Goal: Task Accomplishment & Management: Use online tool/utility

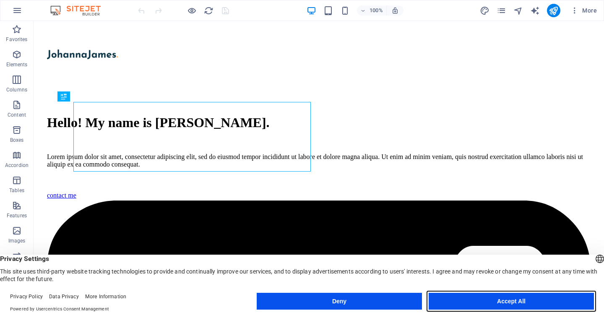
click at [520, 297] on button "Accept All" at bounding box center [510, 301] width 165 height 17
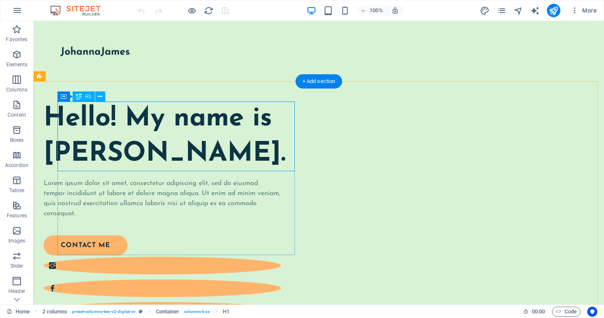
click at [144, 146] on div "Hello! My name is [PERSON_NAME]." at bounding box center [162, 136] width 237 height 70
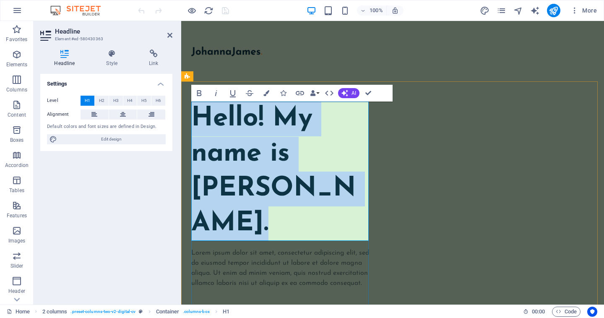
click at [264, 168] on h1 "Hello! My name is [PERSON_NAME]." at bounding box center [281, 171] width 180 height 140
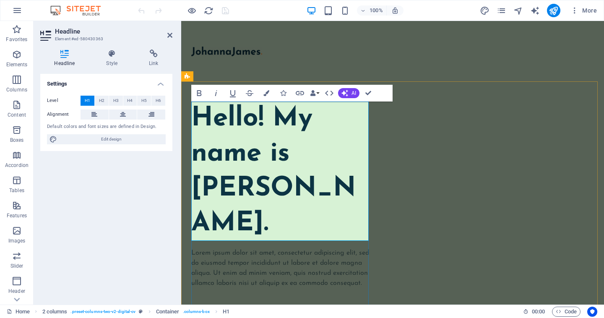
click at [264, 168] on h1 "Hello! My name is [PERSON_NAME]." at bounding box center [281, 171] width 180 height 140
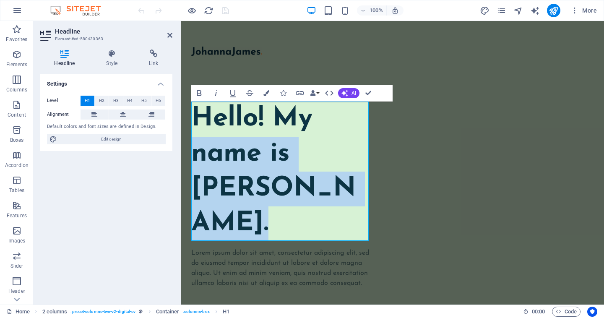
drag, startPoint x: 289, startPoint y: 227, endPoint x: 143, endPoint y: 163, distance: 158.8
click at [238, 188] on h1 "Hello! My name is [PERSON_NAME]." at bounding box center [281, 171] width 180 height 140
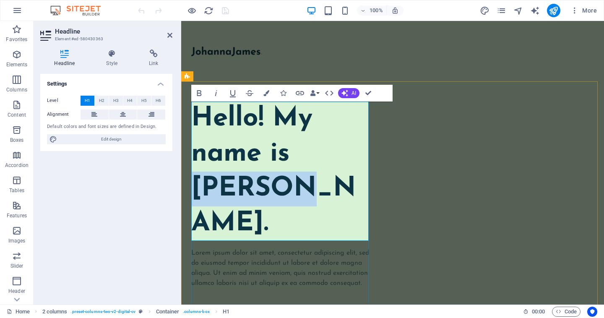
click at [238, 188] on h1 "Hello! My name is [PERSON_NAME]." at bounding box center [281, 171] width 180 height 140
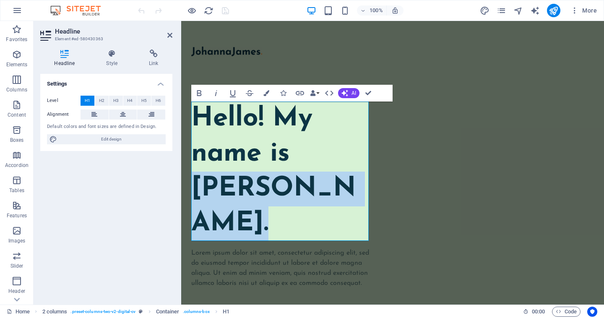
drag, startPoint x: 285, startPoint y: 212, endPoint x: 155, endPoint y: 181, distance: 133.3
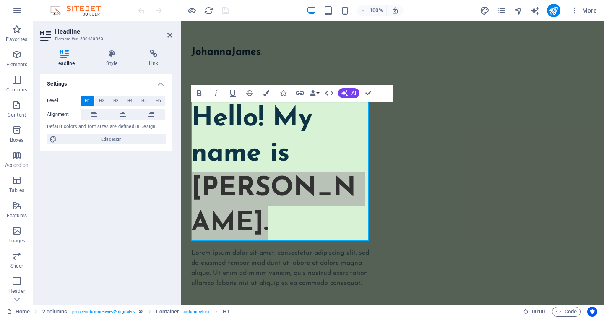
click at [174, 34] on aside "Headline Element #ed-580430363 Headline Style Link Settings Level H1 H2 H3 H4 H…" at bounding box center [108, 162] width 148 height 283
click at [169, 34] on icon at bounding box center [169, 35] width 5 height 7
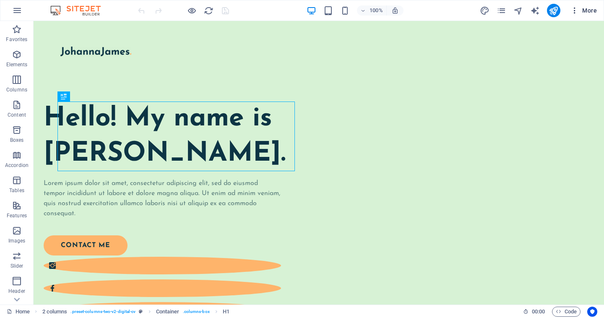
click at [586, 14] on span "More" at bounding box center [583, 10] width 26 height 8
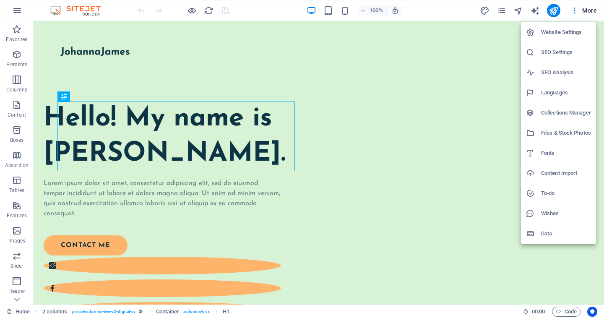
click at [576, 39] on li "Website Settings" at bounding box center [558, 32] width 75 height 20
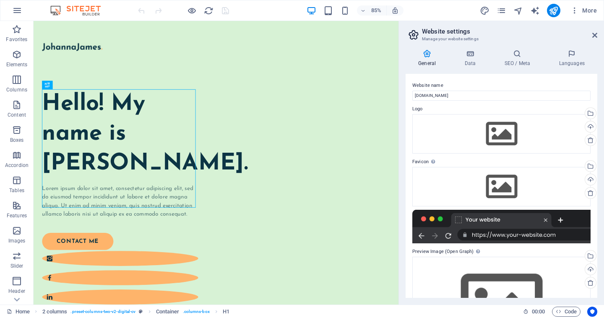
click at [595, 30] on h2 "Website settings" at bounding box center [509, 32] width 175 height 8
click at [594, 32] on link at bounding box center [594, 35] width 5 height 7
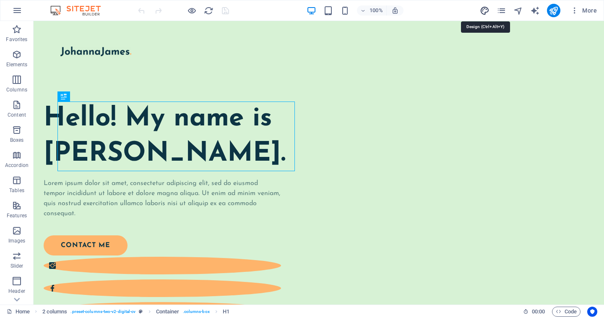
click at [482, 12] on icon "design" at bounding box center [485, 11] width 10 height 10
select select "px"
select select "400"
select select "px"
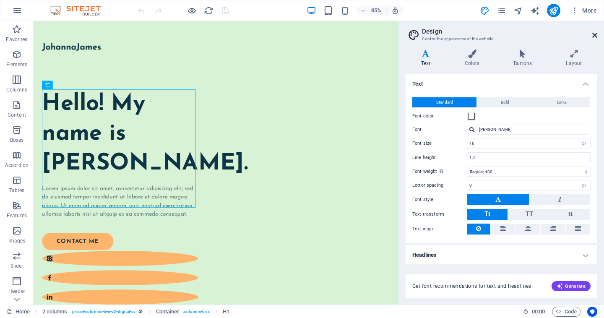
click at [594, 36] on icon at bounding box center [594, 35] width 5 height 7
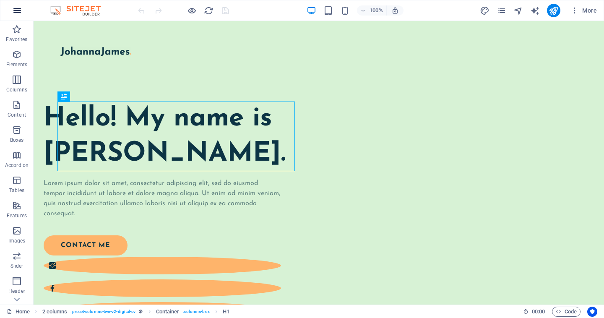
click at [13, 15] on icon "button" at bounding box center [17, 10] width 10 height 10
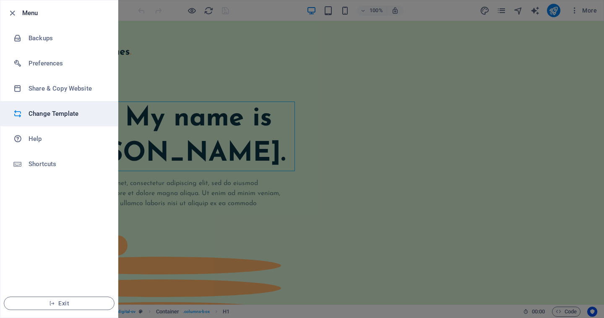
click at [58, 110] on h6 "Change Template" at bounding box center [68, 114] width 78 height 10
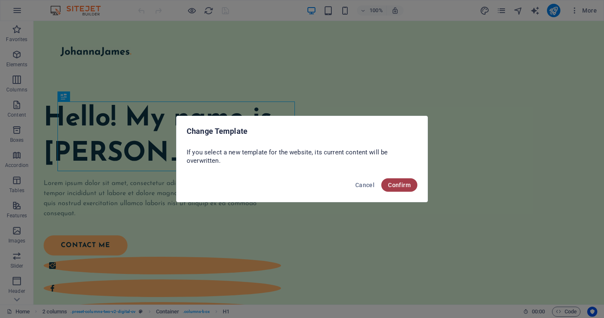
click at [407, 188] on button "Confirm" at bounding box center [399, 184] width 36 height 13
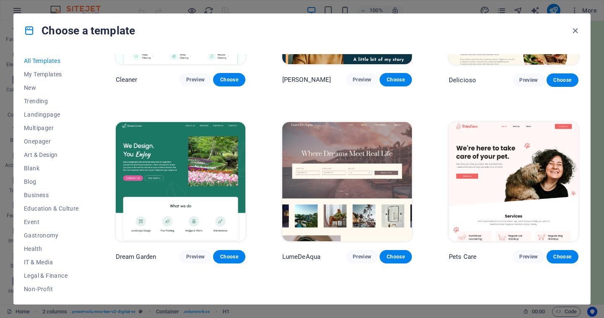
scroll to position [1349, 0]
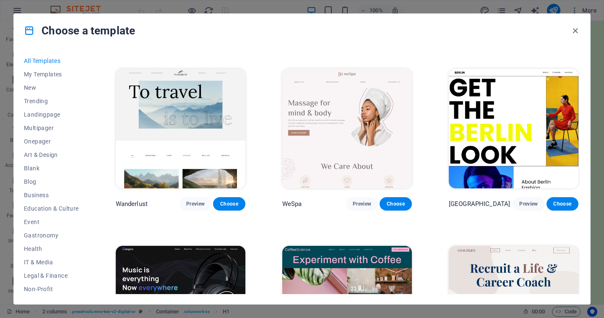
scroll to position [1942, 0]
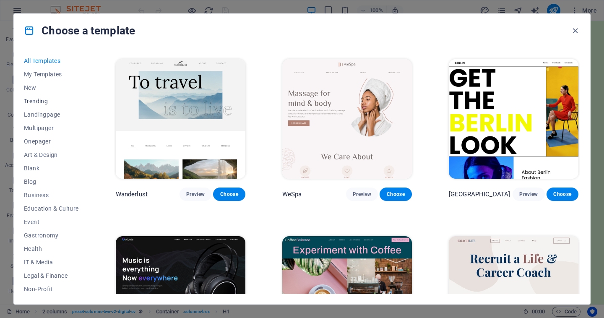
click at [46, 100] on span "Trending" at bounding box center [51, 101] width 55 height 7
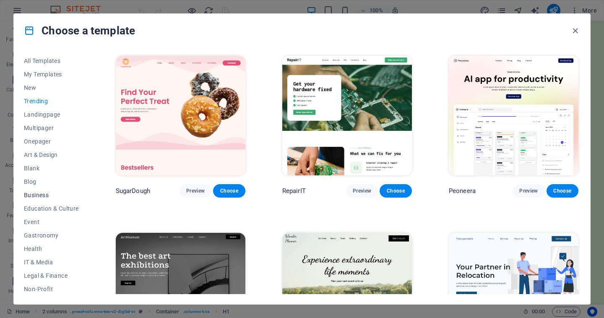
scroll to position [0, 0]
click at [47, 145] on button "Onepager" at bounding box center [51, 141] width 55 height 13
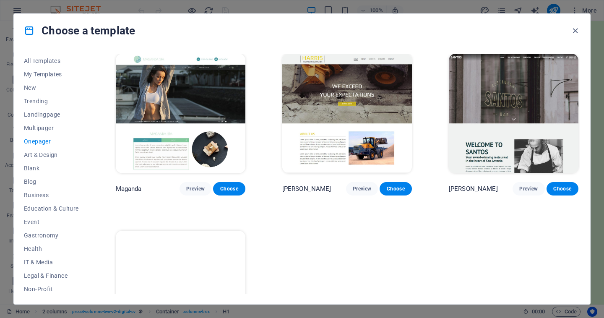
scroll to position [3880, 0]
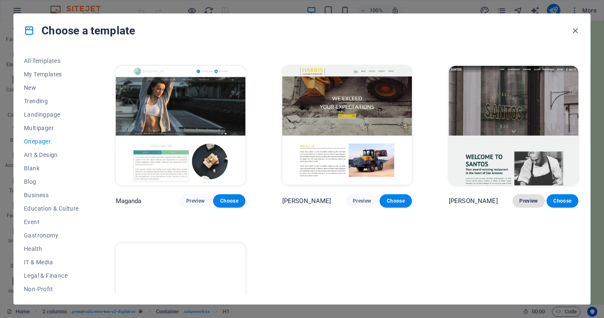
click at [527, 197] on span "Preview" at bounding box center [528, 200] width 18 height 7
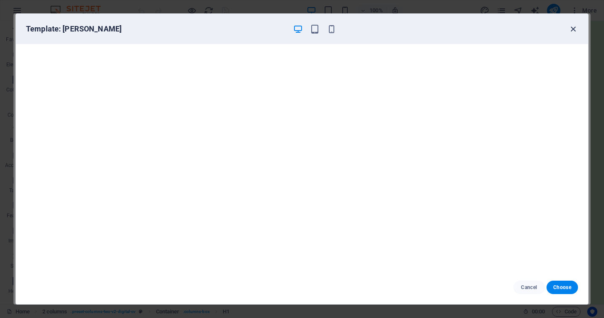
click at [571, 28] on icon "button" at bounding box center [573, 29] width 10 height 10
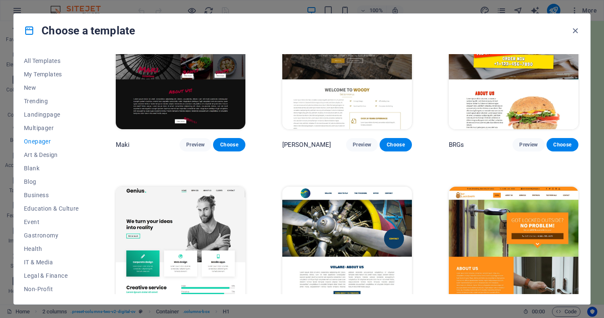
scroll to position [1551, 0]
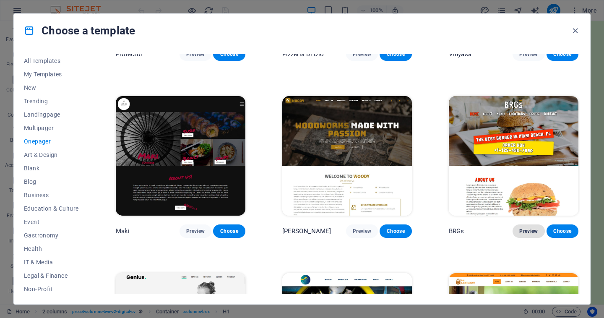
click at [520, 228] on button "Preview" at bounding box center [528, 230] width 32 height 13
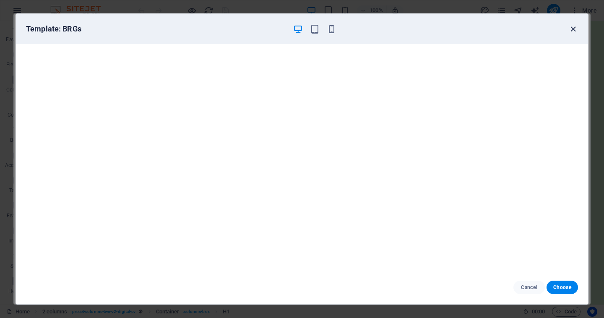
click at [572, 30] on icon "button" at bounding box center [573, 29] width 10 height 10
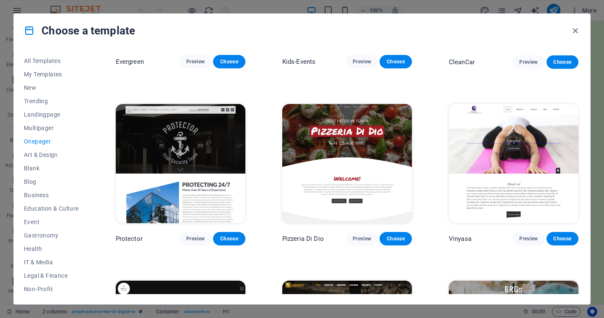
scroll to position [1365, 0]
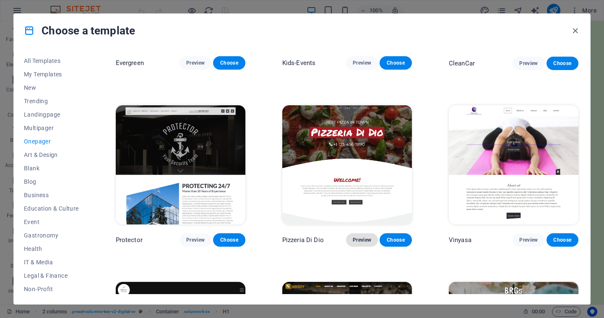
click at [363, 236] on span "Preview" at bounding box center [362, 239] width 18 height 7
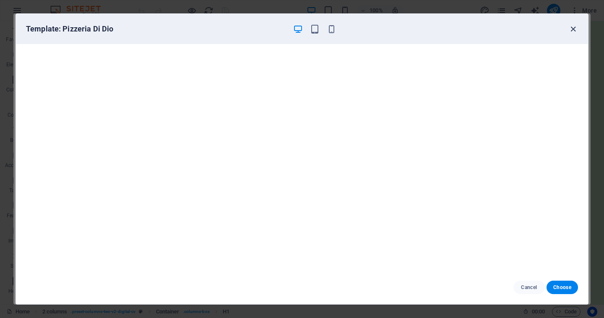
click at [573, 31] on icon "button" at bounding box center [573, 29] width 10 height 10
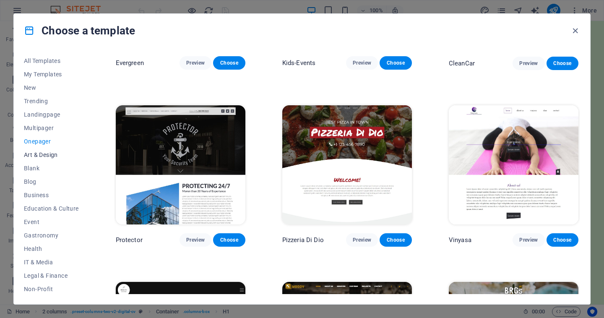
click at [51, 156] on span "Art & Design" at bounding box center [51, 154] width 55 height 7
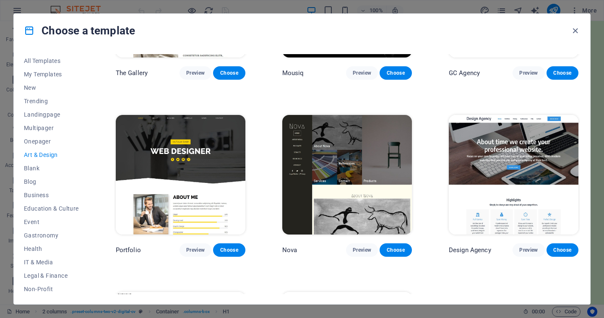
scroll to position [472, 0]
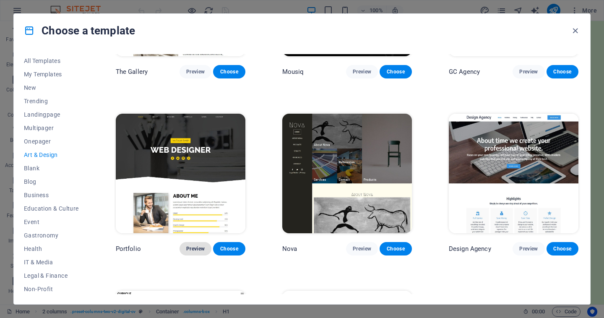
click at [198, 242] on button "Preview" at bounding box center [195, 248] width 32 height 13
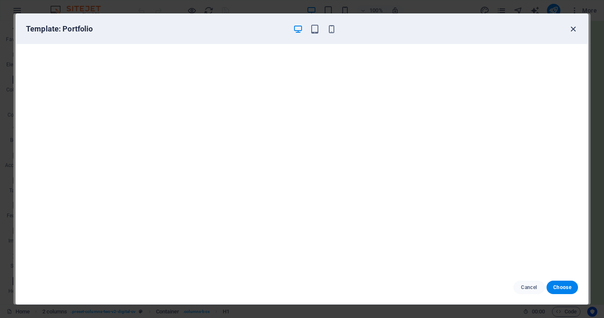
click at [571, 28] on icon "button" at bounding box center [573, 29] width 10 height 10
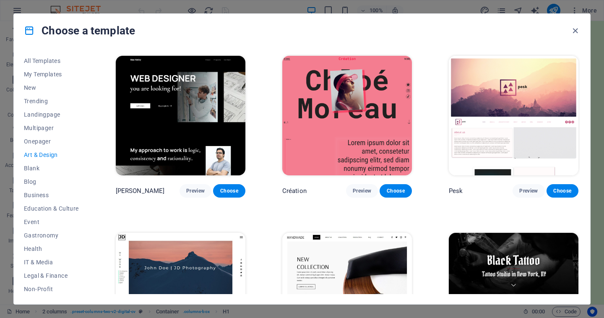
scroll to position [0, 0]
click at [361, 191] on span "Preview" at bounding box center [362, 190] width 18 height 7
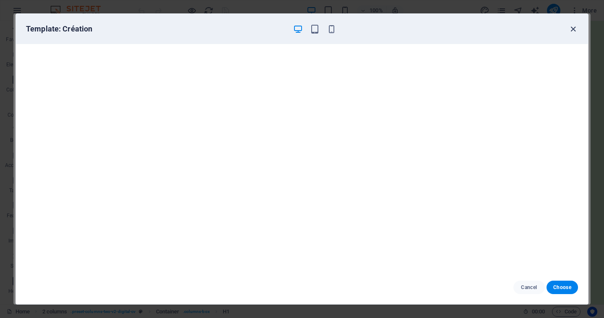
click at [577, 30] on icon "button" at bounding box center [573, 29] width 10 height 10
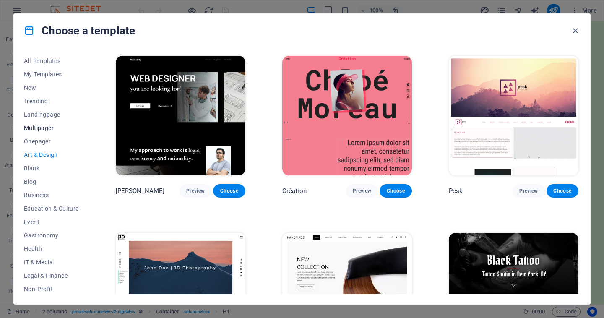
click at [48, 126] on span "Multipager" at bounding box center [51, 128] width 55 height 7
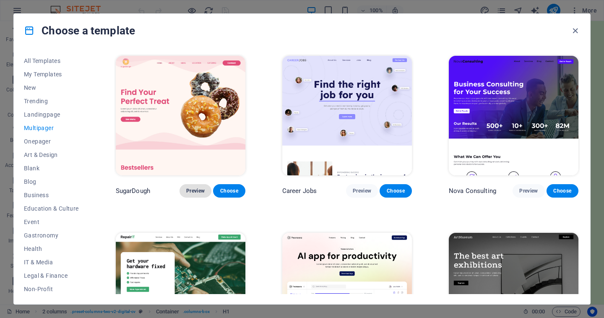
click at [197, 188] on span "Preview" at bounding box center [195, 190] width 18 height 7
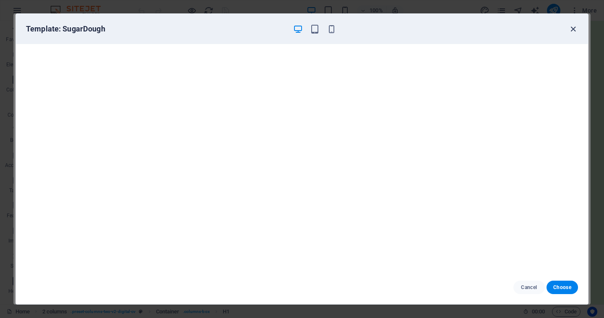
click at [569, 28] on icon "button" at bounding box center [573, 29] width 10 height 10
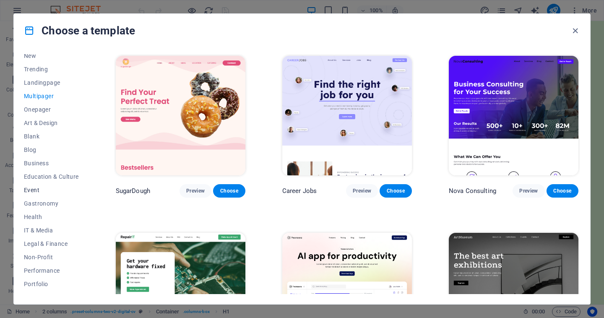
scroll to position [34, 0]
click at [51, 200] on span "Gastronomy" at bounding box center [51, 201] width 55 height 7
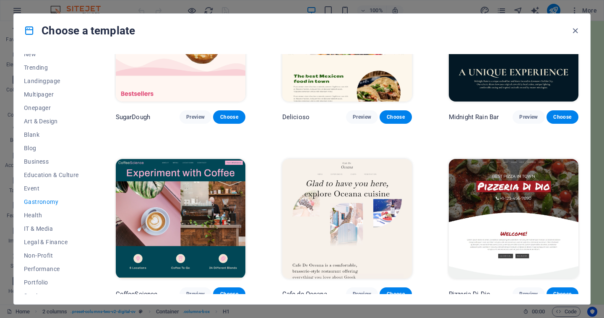
scroll to position [78, 0]
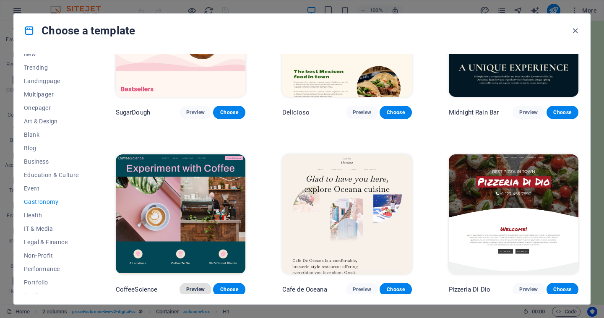
click at [206, 290] on button "Preview" at bounding box center [195, 289] width 32 height 13
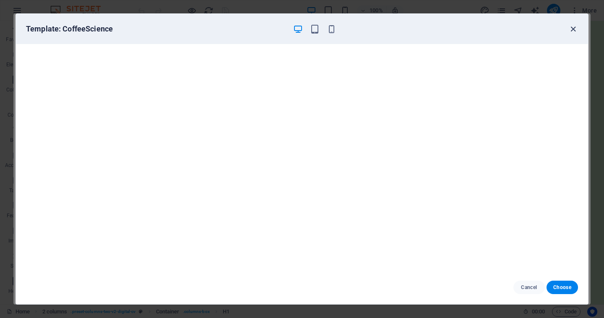
click at [577, 31] on icon "button" at bounding box center [573, 29] width 10 height 10
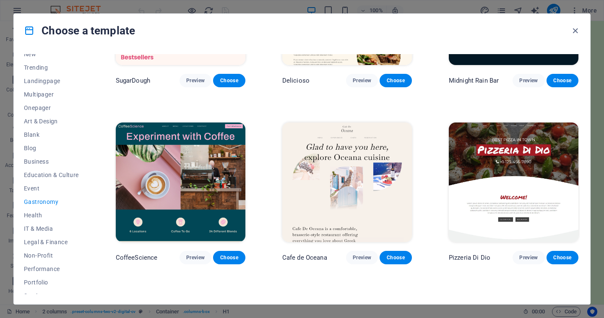
scroll to position [127, 0]
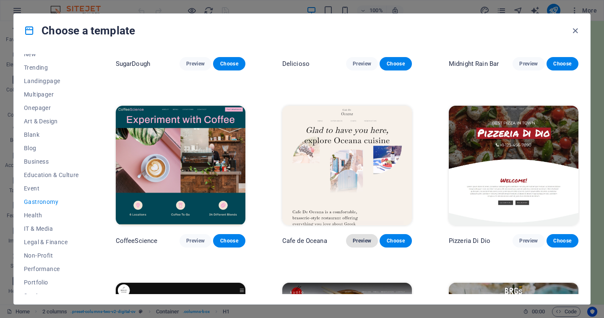
click at [364, 237] on span "Preview" at bounding box center [362, 240] width 18 height 7
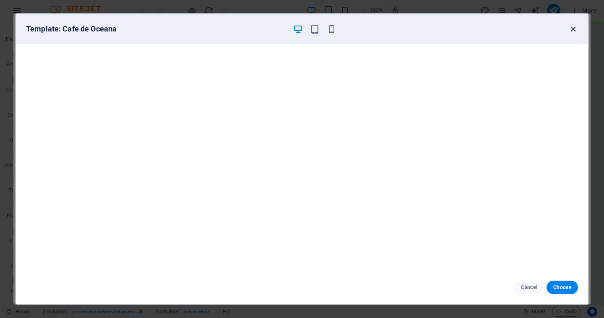
click at [577, 26] on icon "button" at bounding box center [573, 29] width 10 height 10
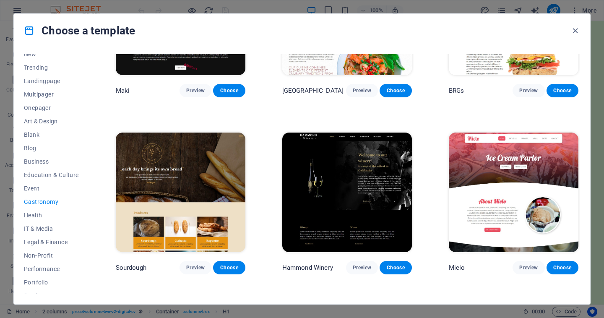
scroll to position [455, 0]
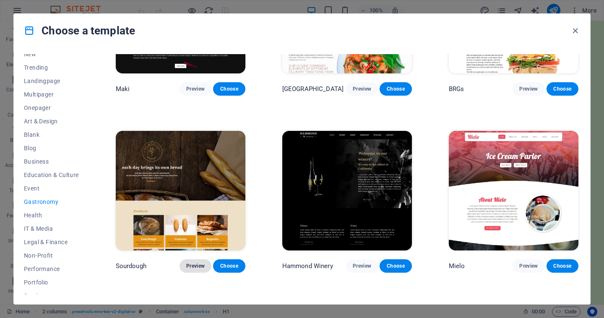
click at [198, 266] on span "Preview" at bounding box center [195, 265] width 18 height 7
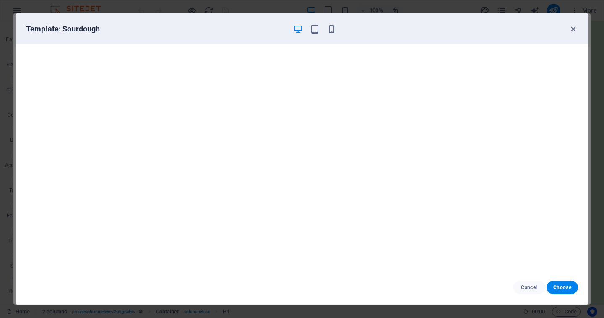
scroll to position [2, 0]
click at [530, 289] on span "Cancel" at bounding box center [529, 287] width 18 height 7
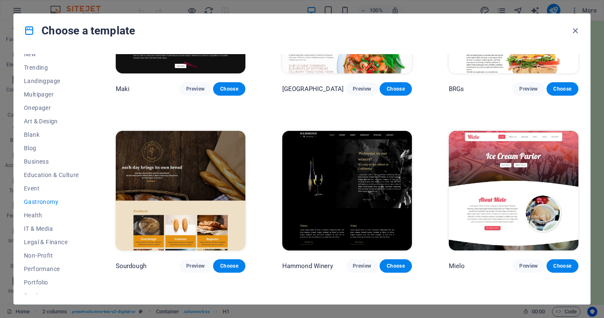
scroll to position [493, 0]
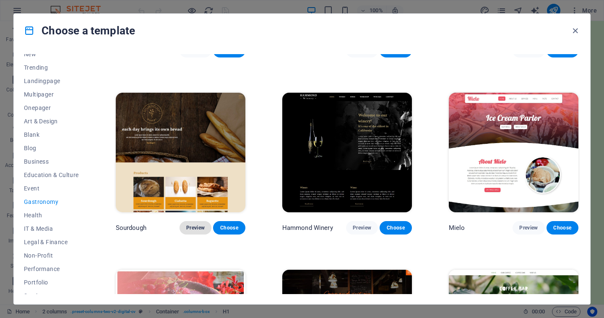
click at [192, 225] on span "Preview" at bounding box center [195, 227] width 18 height 7
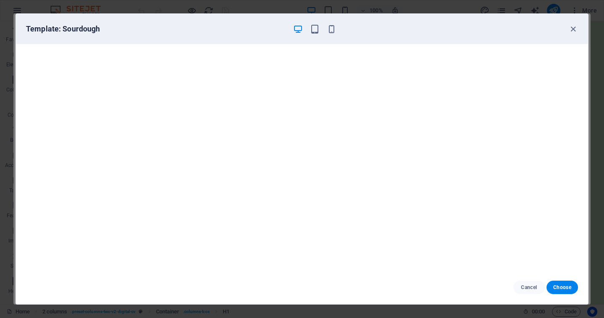
scroll to position [0, 0]
click at [568, 292] on button "Choose" at bounding box center [561, 286] width 31 height 13
